Goal: Find specific page/section: Find specific page/section

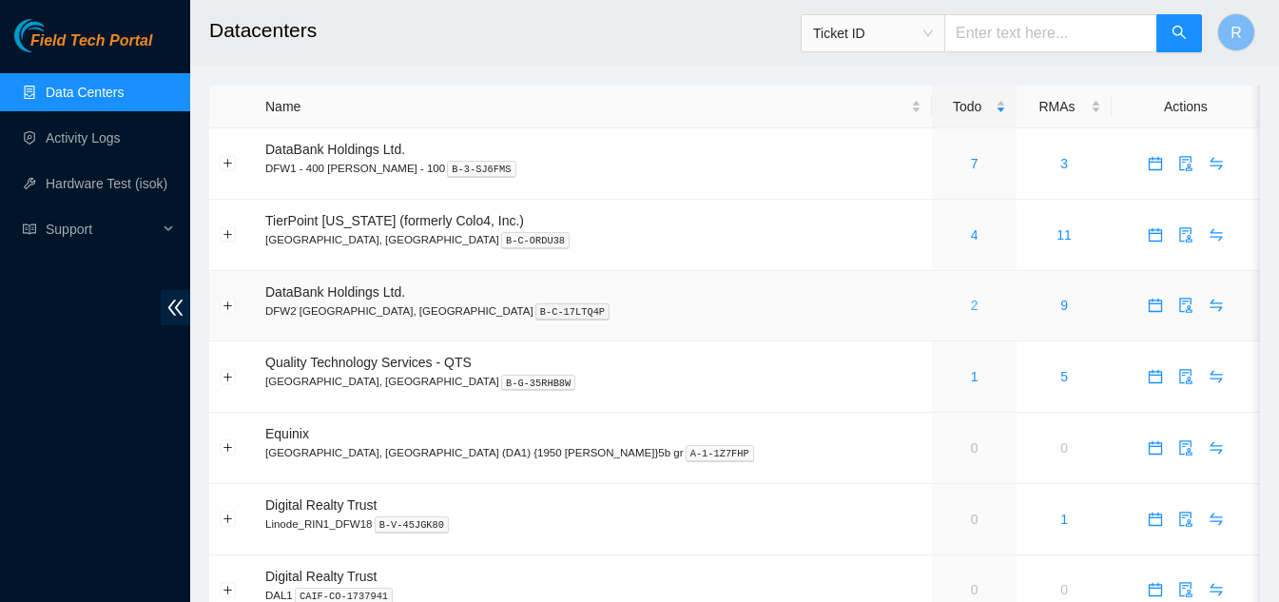
click at [971, 306] on link "2" at bounding box center [975, 305] width 8 height 15
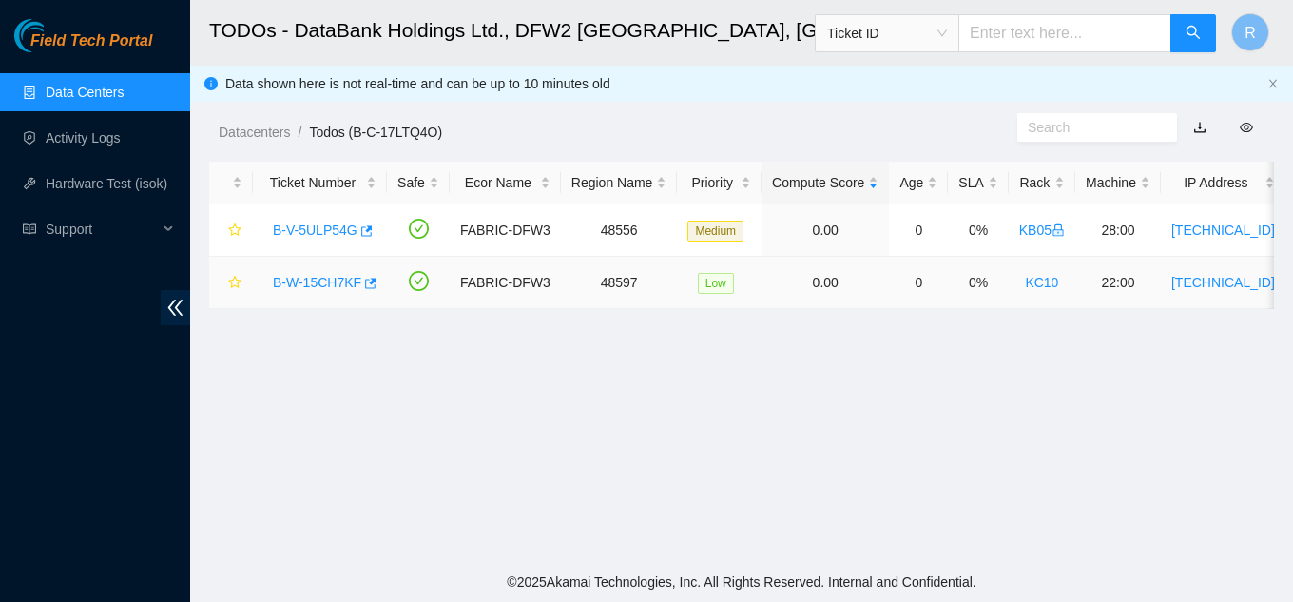
click at [332, 286] on link "B-W-15CH7KF" at bounding box center [317, 282] width 88 height 15
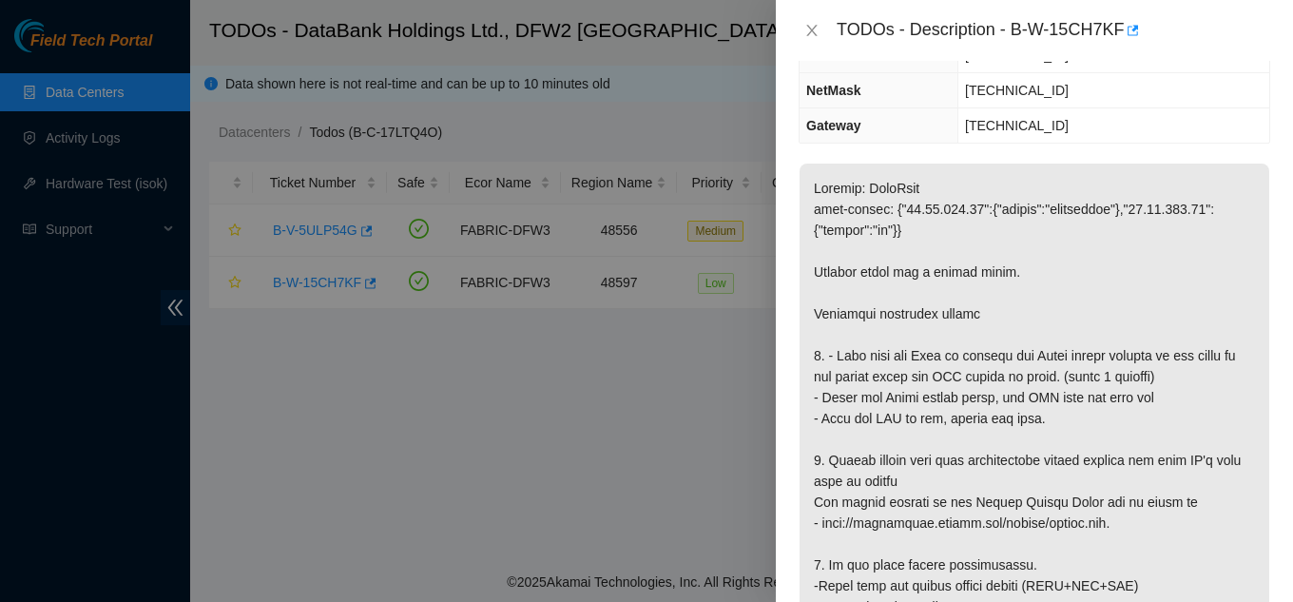
scroll to position [285, 0]
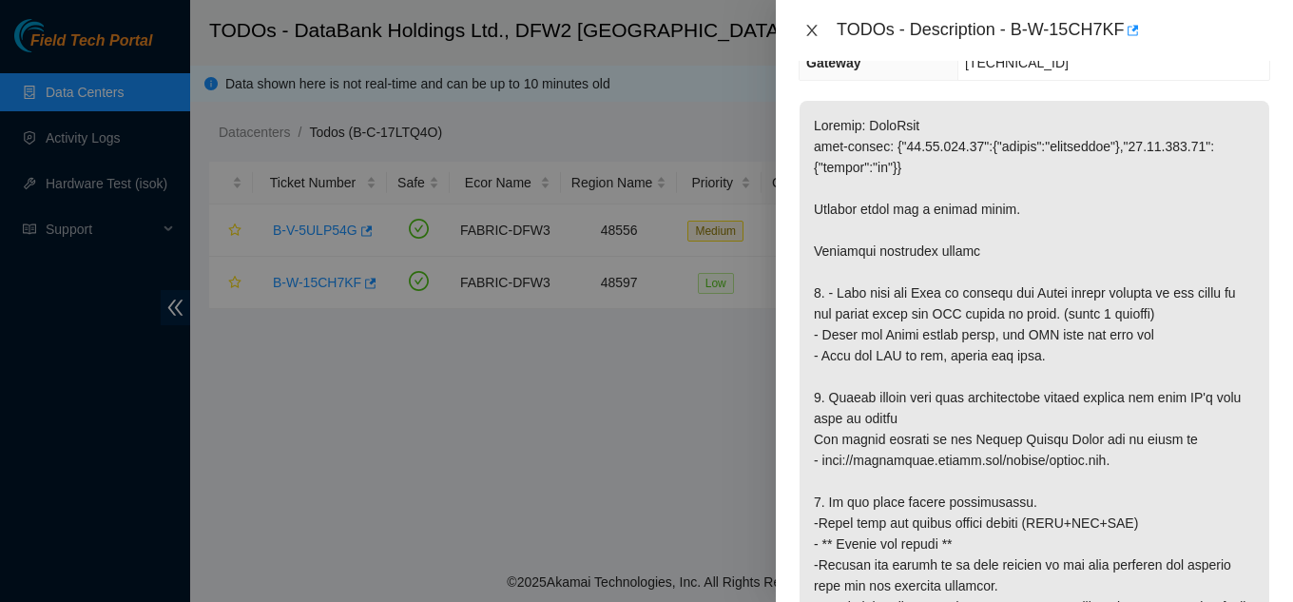
click at [812, 29] on icon "close" at bounding box center [811, 30] width 10 height 11
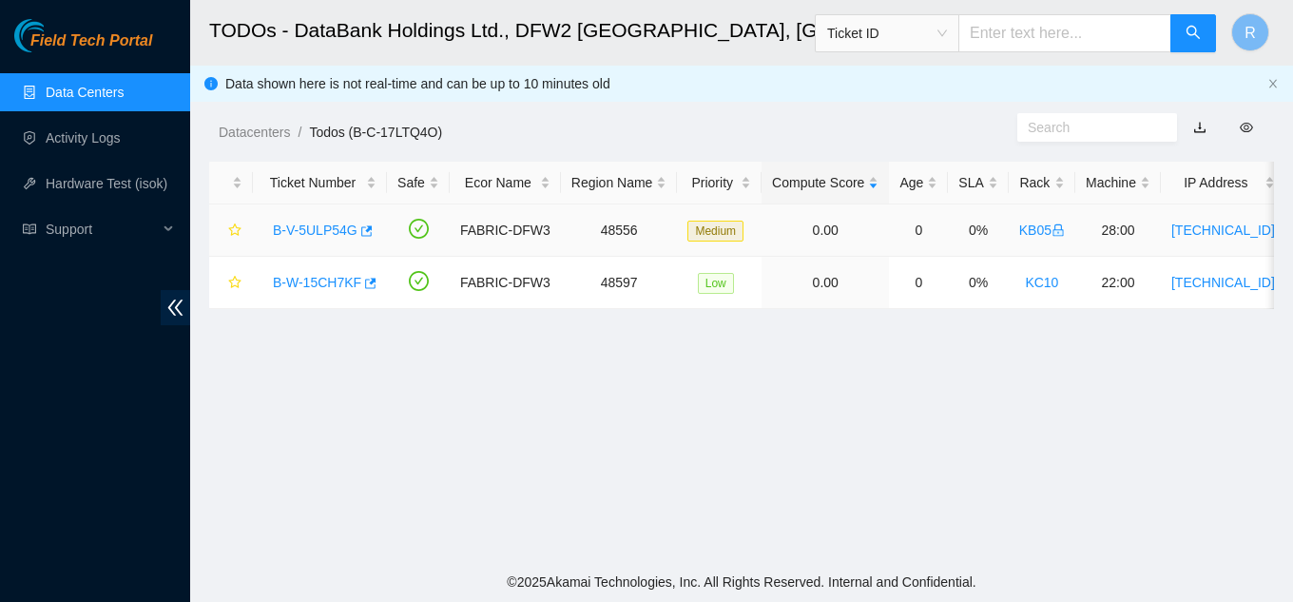
click at [320, 229] on link "B-V-5ULP54G" at bounding box center [315, 229] width 85 height 15
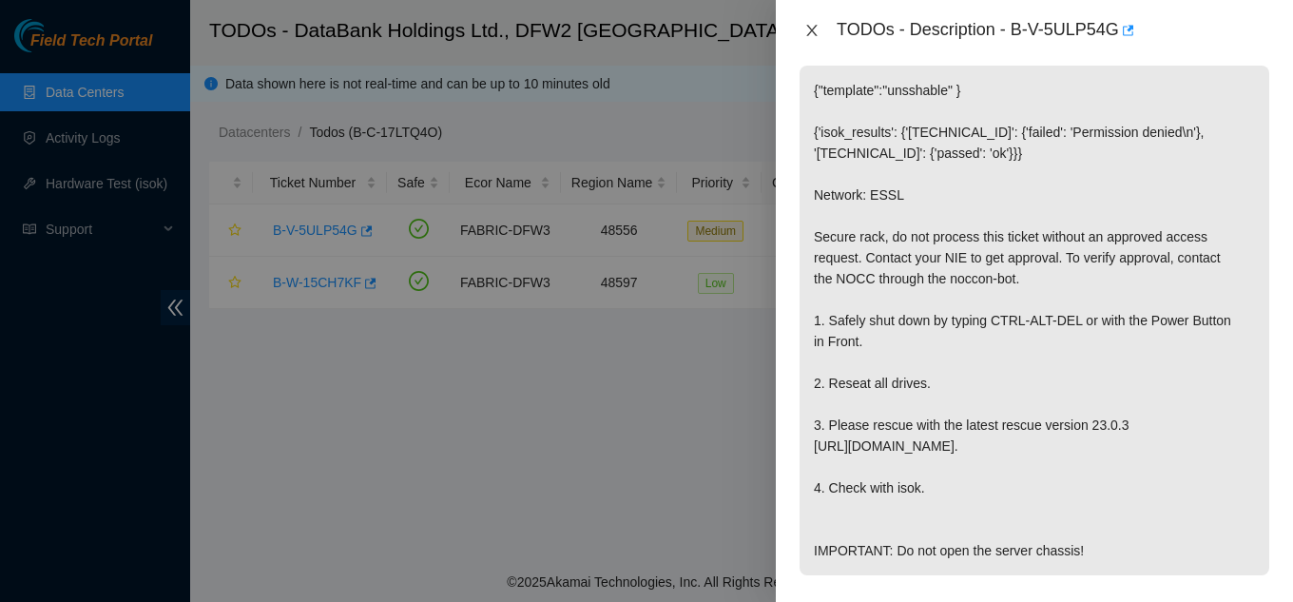
click at [815, 29] on icon "close" at bounding box center [811, 30] width 15 height 15
